Goal: Task Accomplishment & Management: Manage account settings

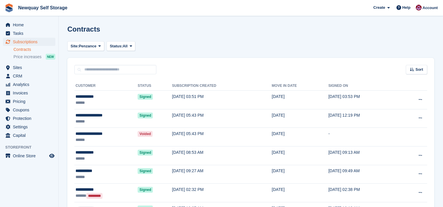
scroll to position [70, 0]
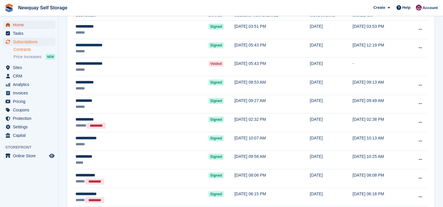
click at [23, 23] on span "Home" at bounding box center [30, 25] width 35 height 8
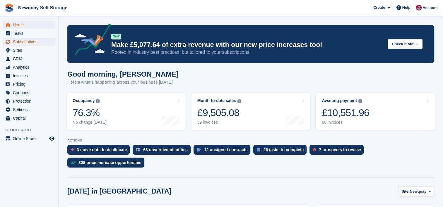
click at [30, 45] on span "Subscriptions" at bounding box center [30, 42] width 35 height 8
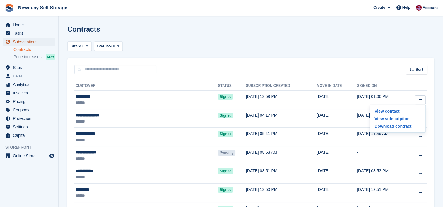
click at [30, 41] on span "Subscriptions" at bounding box center [30, 42] width 35 height 8
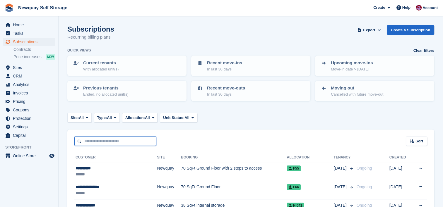
click at [127, 141] on input "text" at bounding box center [115, 142] width 82 height 10
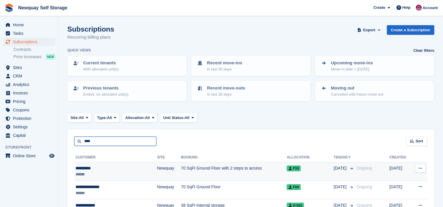
scroll to position [35, 0]
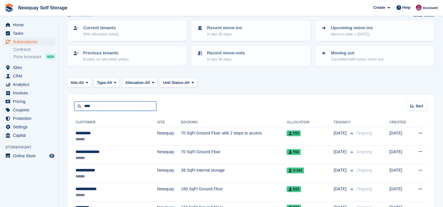
type input "****"
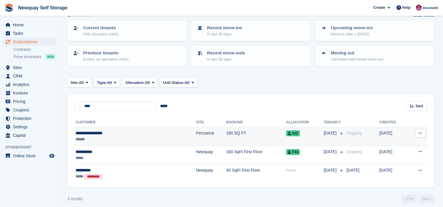
click at [110, 137] on div "******" at bounding box center [112, 140] width 72 height 6
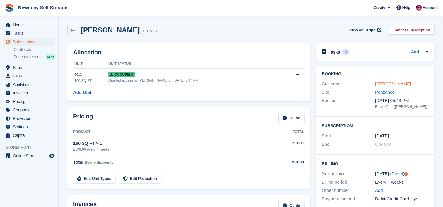
click at [397, 85] on link "Gina-Maria Justice" at bounding box center [393, 83] width 36 height 5
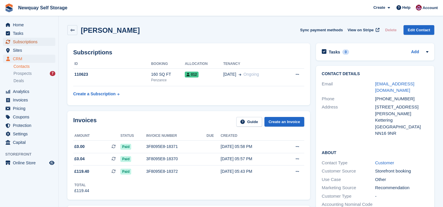
click at [29, 42] on span "Subscriptions" at bounding box center [30, 42] width 35 height 8
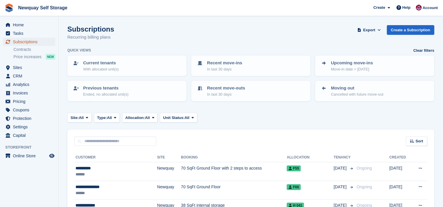
click at [33, 41] on span "Subscriptions" at bounding box center [30, 42] width 35 height 8
click at [119, 67] on div "Current tenants With allocated unit(s)" at bounding box center [127, 66] width 109 height 12
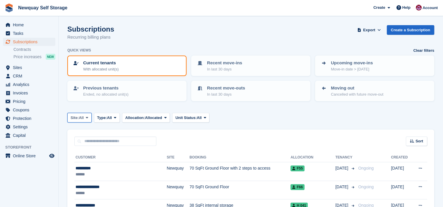
click at [88, 118] on icon at bounding box center [87, 118] width 2 height 4
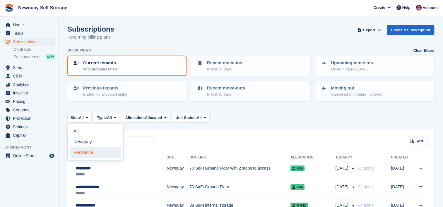
click at [90, 149] on link "Penzance" at bounding box center [95, 153] width 51 height 11
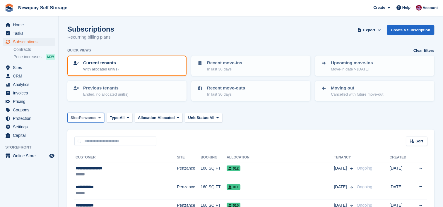
click at [97, 118] on button "Site: Penzance" at bounding box center [85, 118] width 37 height 10
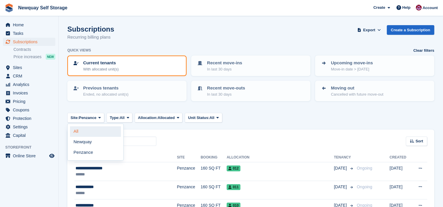
click at [84, 131] on link "All" at bounding box center [95, 132] width 51 height 11
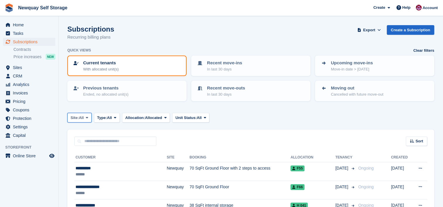
click at [85, 119] on button "Site: All" at bounding box center [79, 118] width 24 height 10
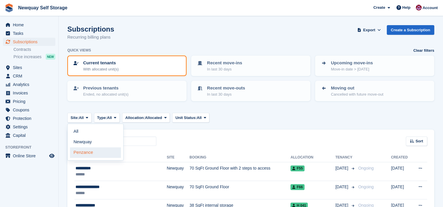
click at [89, 151] on link "Penzance" at bounding box center [95, 153] width 51 height 11
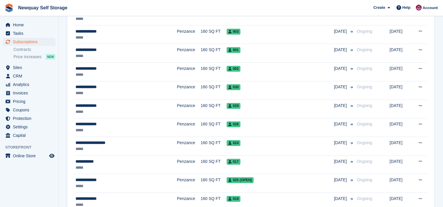
scroll to position [342, 0]
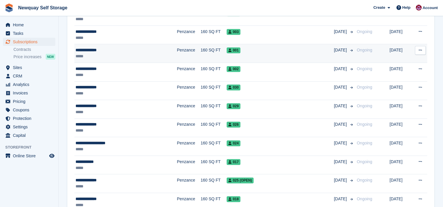
click at [122, 55] on div "*****" at bounding box center [115, 56] width 78 height 6
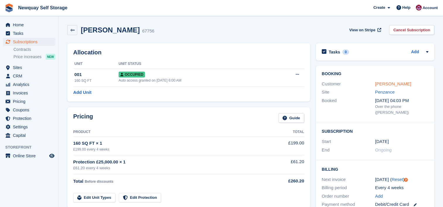
click at [402, 86] on link "[PERSON_NAME]" at bounding box center [393, 83] width 36 height 5
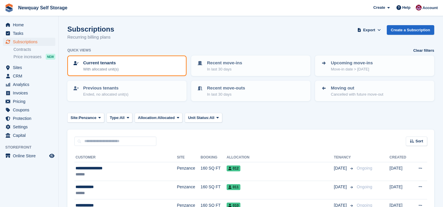
scroll to position [342, 0]
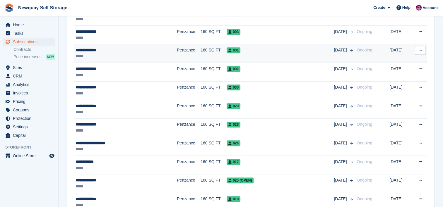
click at [422, 48] on button at bounding box center [420, 50] width 11 height 9
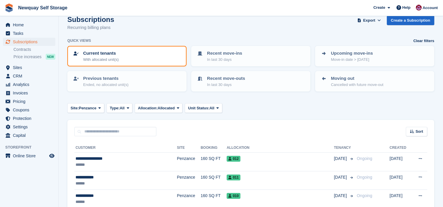
scroll to position [0, 0]
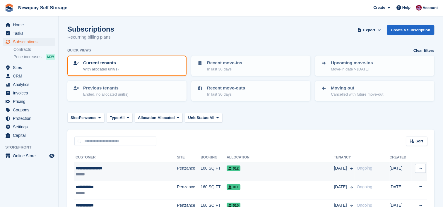
click at [422, 168] on button at bounding box center [420, 168] width 11 height 9
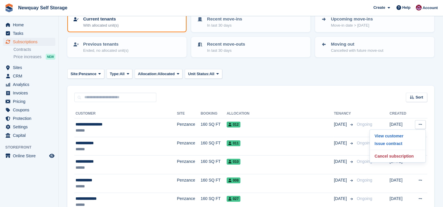
scroll to position [45, 0]
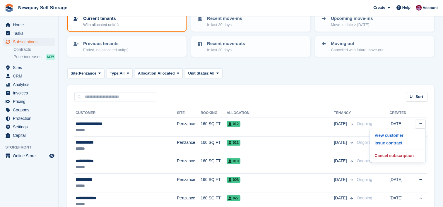
click at [292, 90] on div "Sort Sort by Customer name Date created Move in date Move out date Created (old…" at bounding box center [250, 93] width 367 height 17
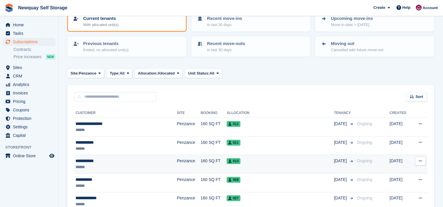
click at [422, 162] on icon at bounding box center [420, 161] width 3 height 4
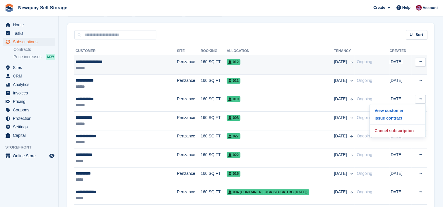
scroll to position [107, 0]
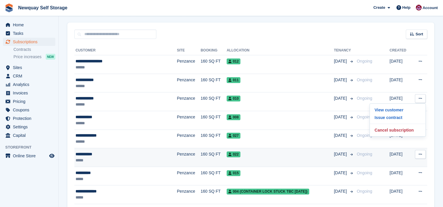
click at [421, 156] on icon at bounding box center [420, 155] width 3 height 4
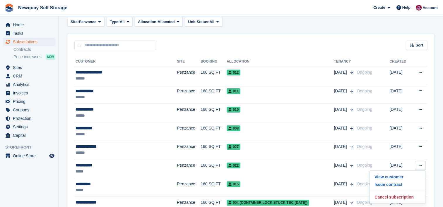
scroll to position [0, 0]
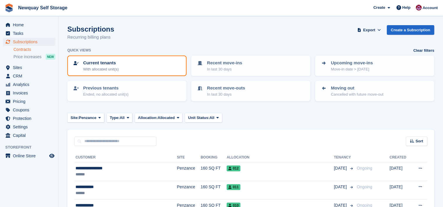
click at [29, 48] on link "Contracts" at bounding box center [34, 50] width 42 height 6
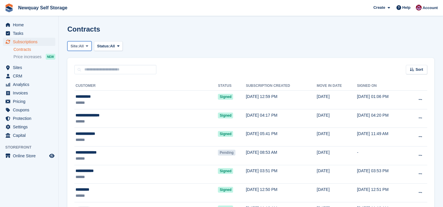
click at [88, 44] on icon at bounding box center [87, 46] width 2 height 4
click at [89, 70] on link "Penzance" at bounding box center [95, 70] width 51 height 11
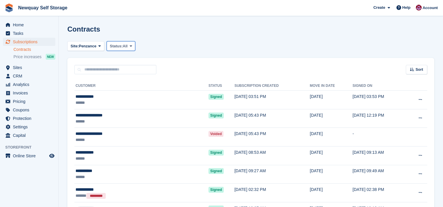
click at [127, 47] on span "All" at bounding box center [125, 46] width 5 height 6
click at [163, 41] on div "Site: Penzance Newquay Penzance All Status: All Pending Signed Voided Declined …" at bounding box center [250, 46] width 367 height 10
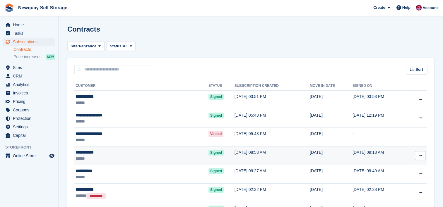
click at [129, 158] on div "******" at bounding box center [115, 159] width 78 height 6
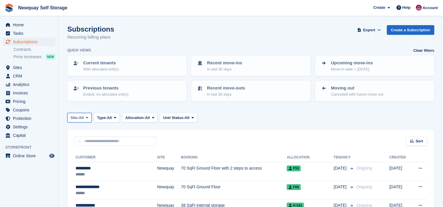
click at [88, 117] on icon at bounding box center [87, 118] width 2 height 4
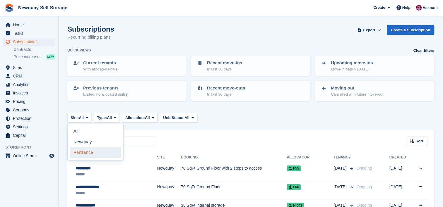
click at [87, 151] on link "Penzance" at bounding box center [95, 153] width 51 height 11
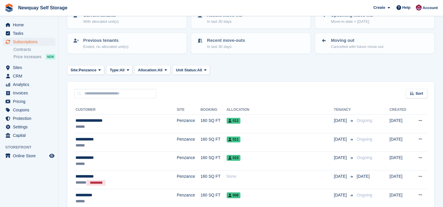
scroll to position [48, 0]
